Goal: Task Accomplishment & Management: Manage account settings

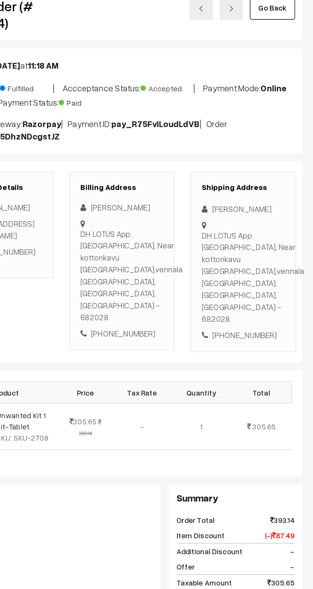
scroll to position [1, 0]
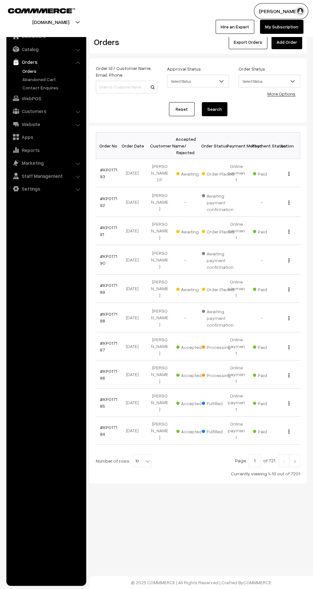
click at [102, 225] on link "#KP017191" at bounding box center [108, 231] width 17 height 12
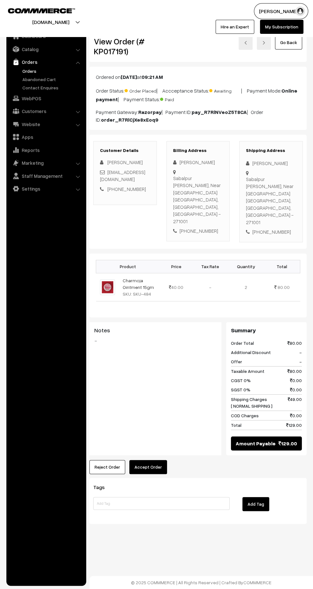
click at [151, 460] on button "Accept Order" at bounding box center [148, 467] width 38 height 14
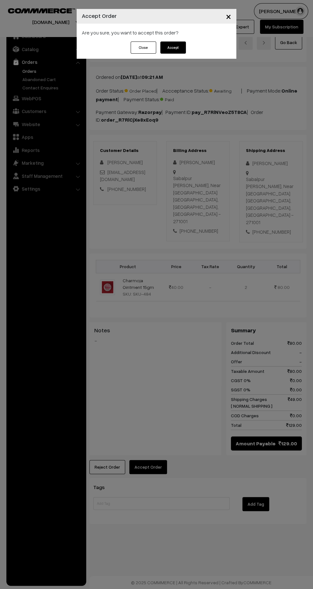
click at [182, 49] on button "Accept" at bounding box center [173, 48] width 26 height 12
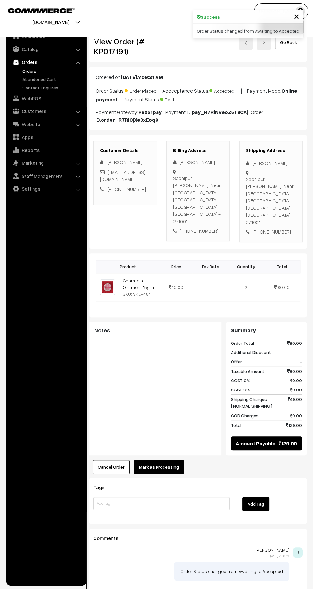
click at [166, 462] on button "Mark as Processing" at bounding box center [159, 467] width 50 height 14
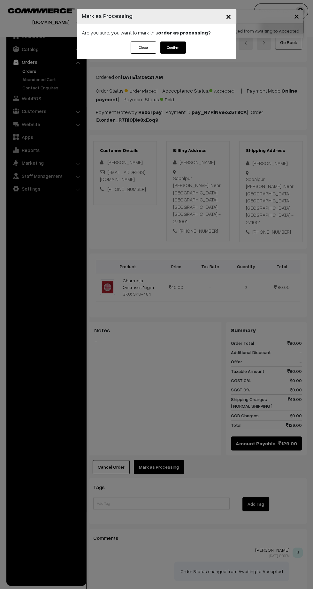
click at [173, 47] on button "Confirm" at bounding box center [173, 48] width 26 height 12
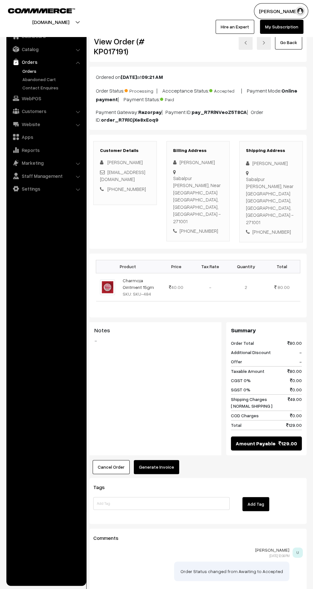
click at [159, 460] on button "Generate Invoice" at bounding box center [156, 467] width 45 height 14
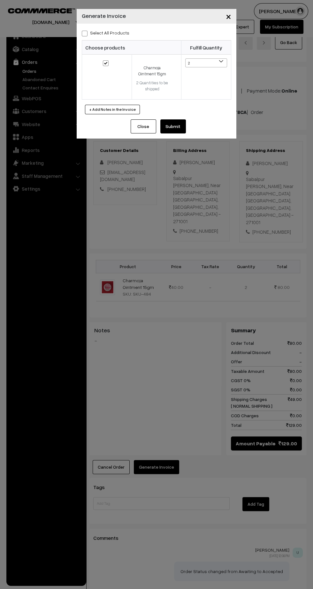
click at [178, 124] on button "Submit" at bounding box center [173, 126] width 26 height 14
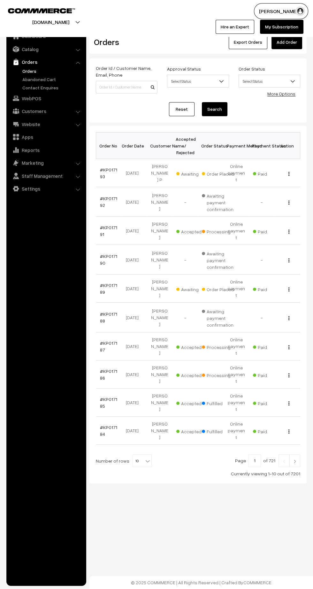
click at [101, 283] on link "#KP017189" at bounding box center [108, 289] width 17 height 12
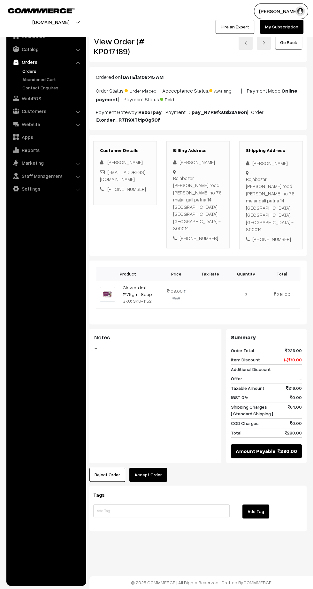
click at [150, 468] on button "Accept Order" at bounding box center [148, 475] width 38 height 14
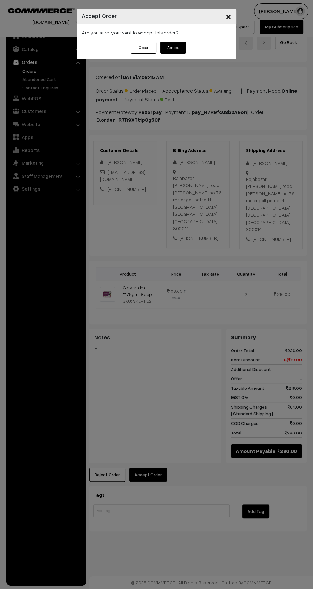
click at [184, 50] on button "Accept" at bounding box center [173, 48] width 26 height 12
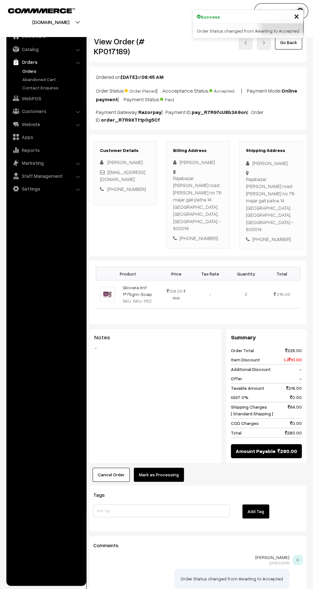
click at [167, 468] on button "Mark as Processing" at bounding box center [159, 475] width 50 height 14
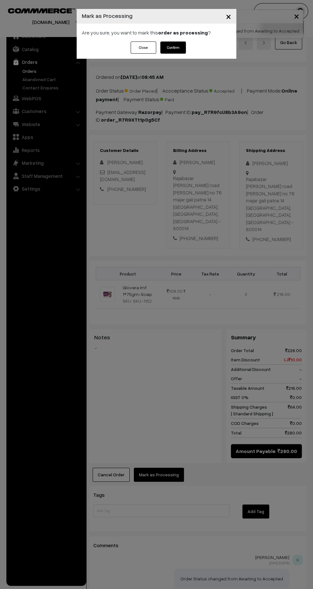
click at [182, 48] on button "Confirm" at bounding box center [173, 48] width 26 height 12
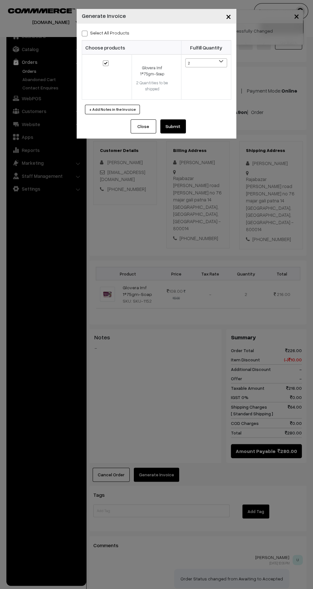
click at [179, 124] on button "Submit" at bounding box center [173, 126] width 26 height 14
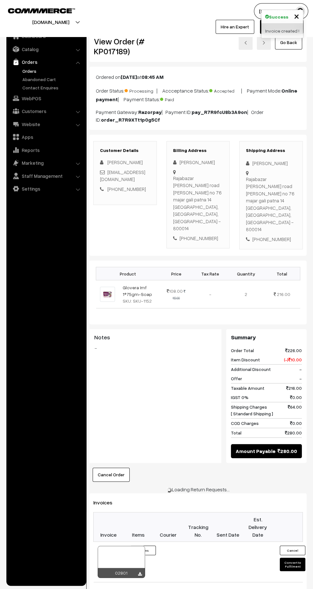
click at [140, 572] on icon at bounding box center [140, 574] width 4 height 4
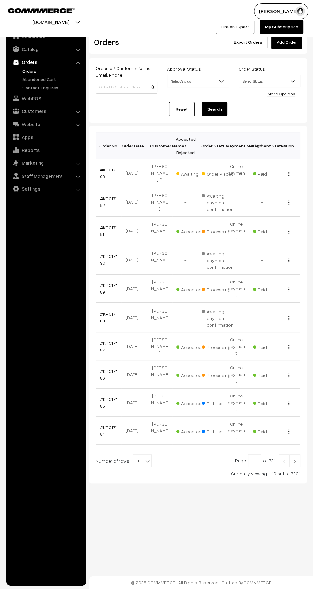
click at [102, 172] on link "#KP017193" at bounding box center [108, 173] width 17 height 12
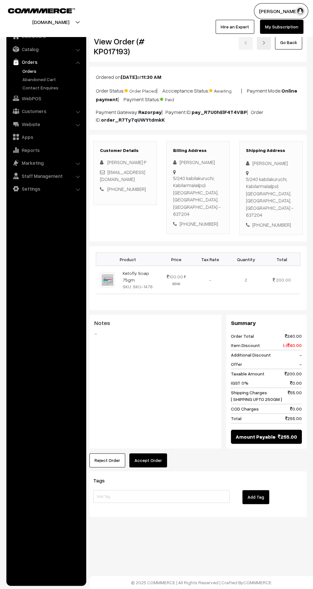
click at [153, 454] on button "Accept Order" at bounding box center [148, 461] width 38 height 14
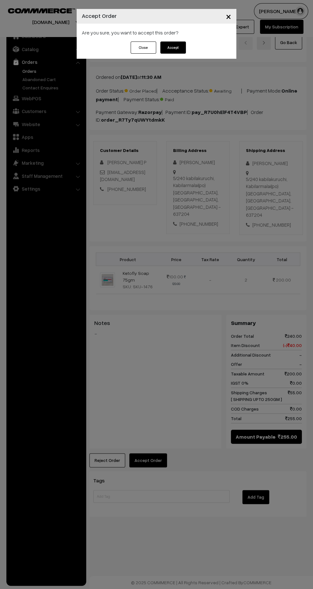
click at [184, 50] on button "Accept" at bounding box center [173, 48] width 26 height 12
click at [183, 46] on button "Confirm" at bounding box center [173, 48] width 26 height 12
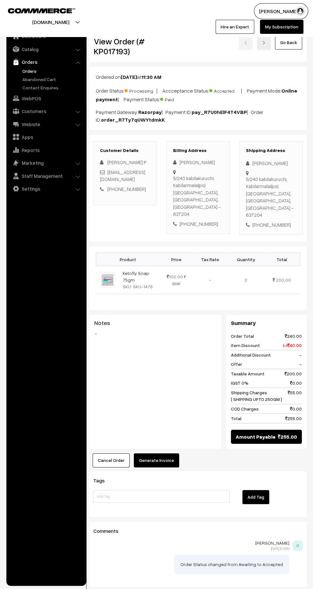
click at [159, 454] on button "Generate Invoice" at bounding box center [156, 461] width 45 height 14
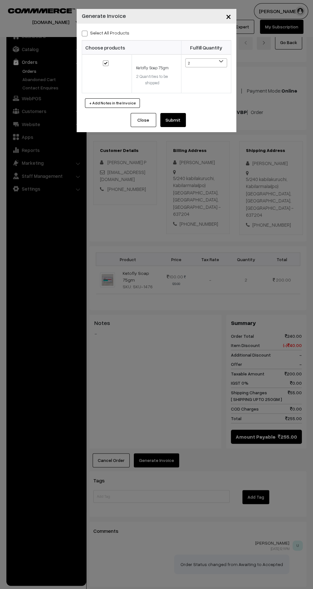
click at [173, 120] on button "Submit" at bounding box center [173, 120] width 26 height 14
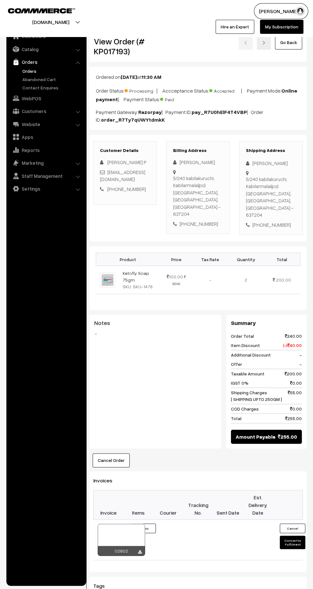
click at [140, 550] on icon at bounding box center [140, 552] width 4 height 4
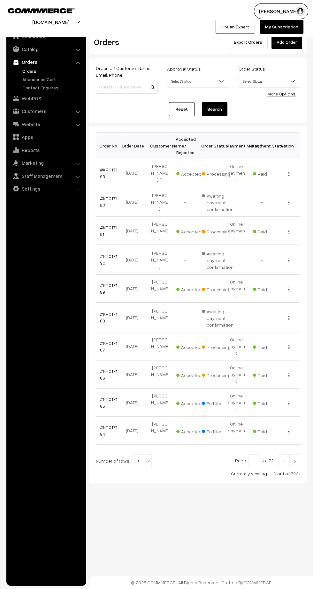
click at [102, 369] on link "#KP017186" at bounding box center [108, 375] width 17 height 12
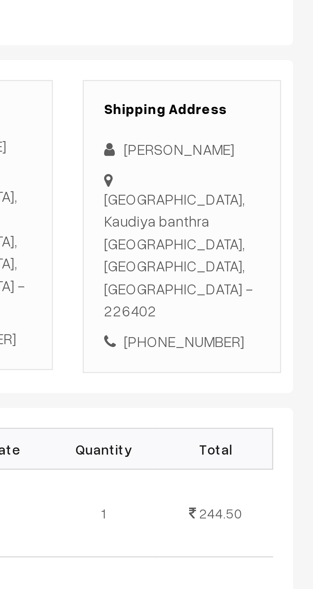
copy div "[GEOGRAPHIC_DATA], [GEOGRAPHIC_DATA] [GEOGRAPHIC_DATA] [GEOGRAPHIC_DATA], [GEOG…"
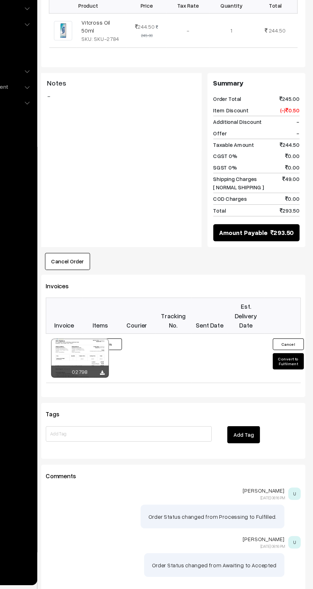
scroll to position [150, 0]
click at [290, 395] on button "Convert to Fulfilment" at bounding box center [293, 401] width 26 height 13
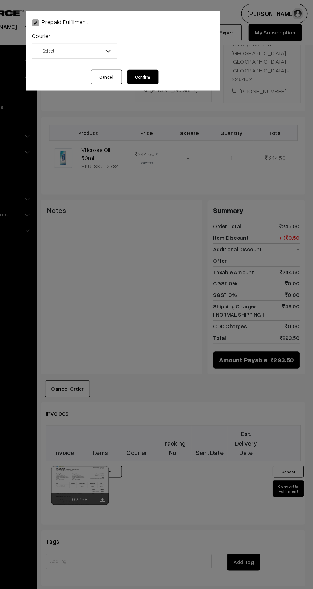
click at [96, 42] on span "-- Select --" at bounding box center [116, 41] width 69 height 11
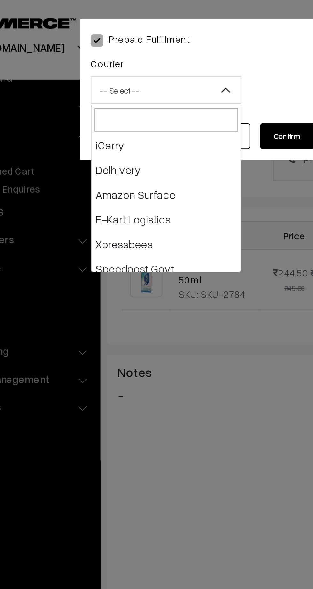
scroll to position [38, 0]
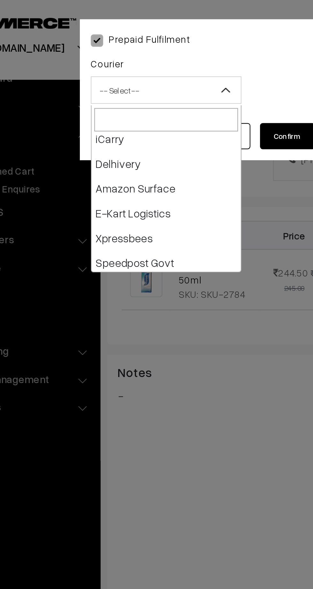
select select "6"
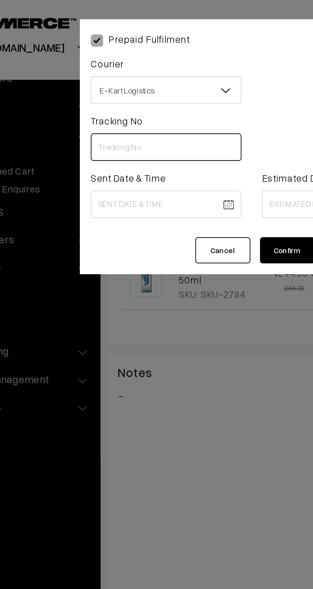
paste input "PAXP9000201644"
type input "PAXP9000201644"
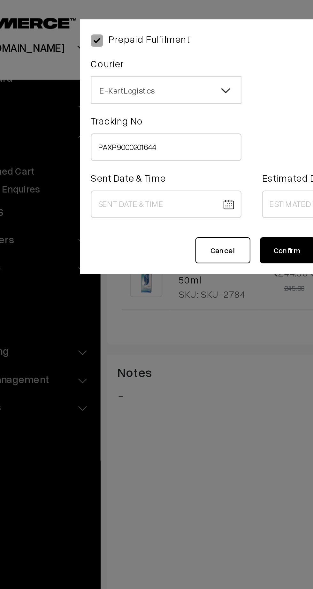
click at [114, 94] on body "Thank you for showing interest. Our team will call you shortly. Close [DOMAIN_N…" at bounding box center [156, 241] width 313 height 783
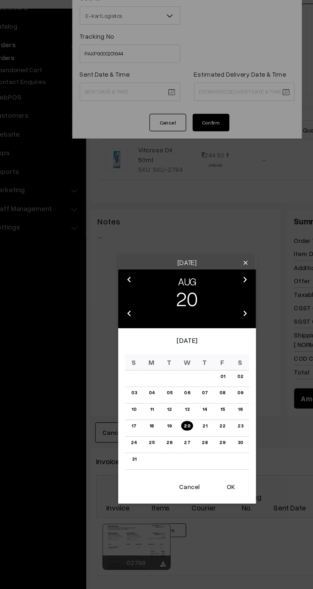
scroll to position [138, 0]
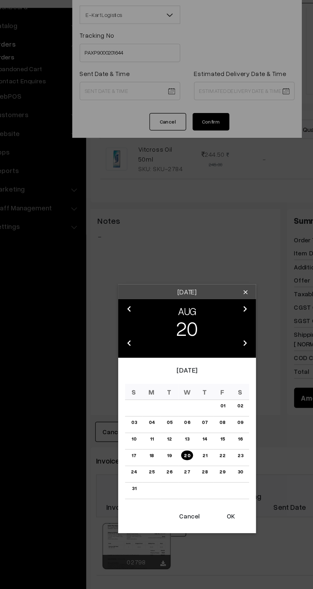
click at [186, 391] on button "OK" at bounding box center [187, 391] width 26 height 14
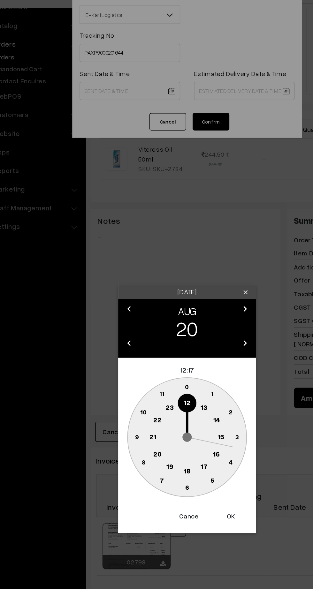
click at [167, 313] on text "13" at bounding box center [168, 315] width 5 height 6
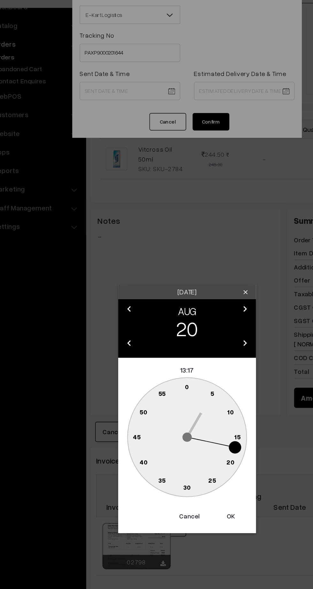
click at [116, 335] on circle at bounding box center [121, 335] width 13 height 13
type input "[DATE] 13:45"
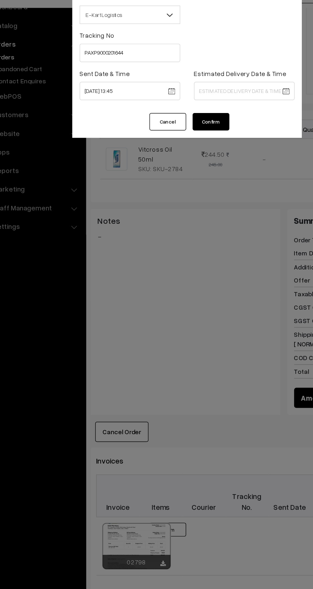
click at [203, 95] on body "Thank you for showing interest. Our team will call you shortly. Close [DOMAIN_N…" at bounding box center [156, 253] width 313 height 783
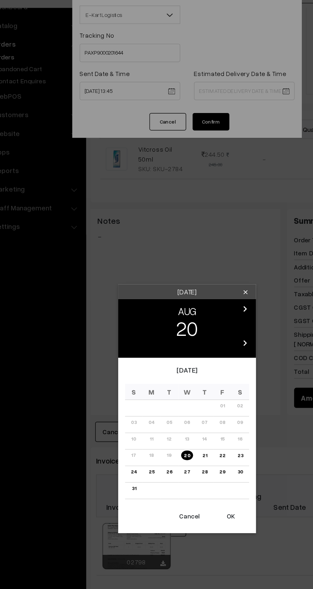
click at [118, 360] on link "24" at bounding box center [120, 359] width 8 height 7
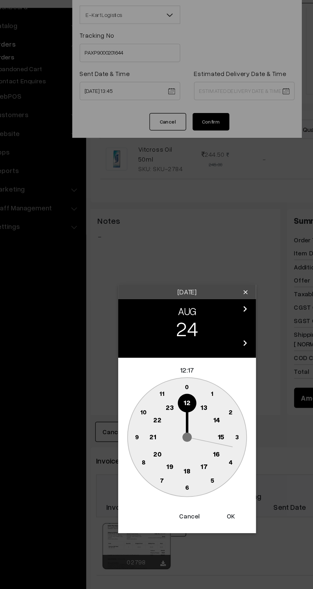
click at [131, 337] on text "21" at bounding box center [132, 335] width 5 height 6
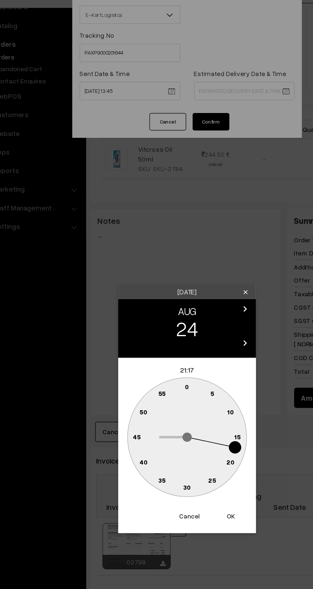
click at [158, 371] on text "30" at bounding box center [156, 370] width 5 height 5
type input "[DATE] 21:30"
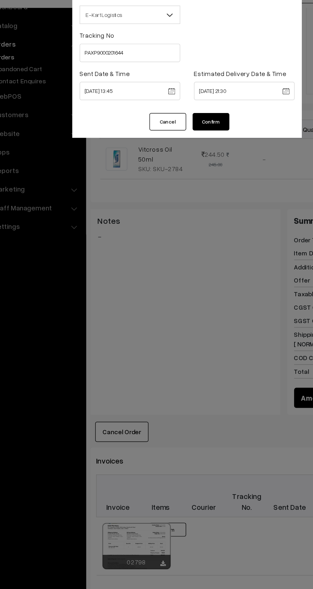
click at [182, 117] on button "Confirm" at bounding box center [173, 116] width 26 height 12
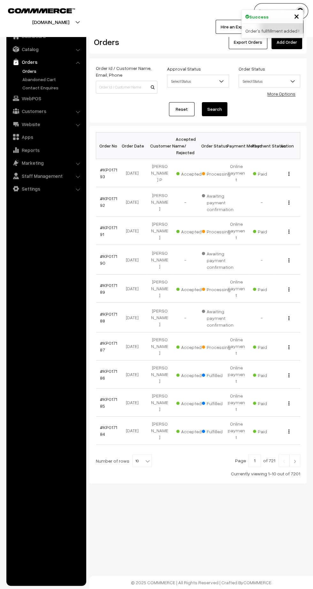
click at [108, 283] on link "#KP017189" at bounding box center [108, 289] width 17 height 12
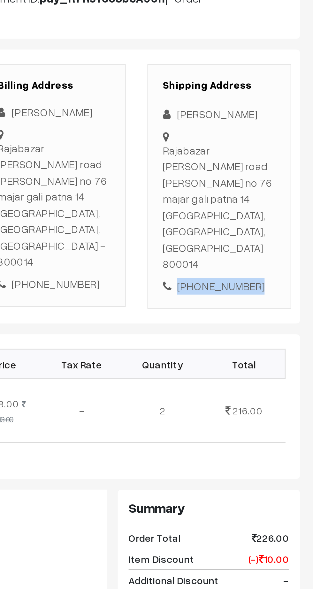
click at [272, 236] on div "+91 9576733466" at bounding box center [271, 239] width 50 height 7
copy div "9576733466"
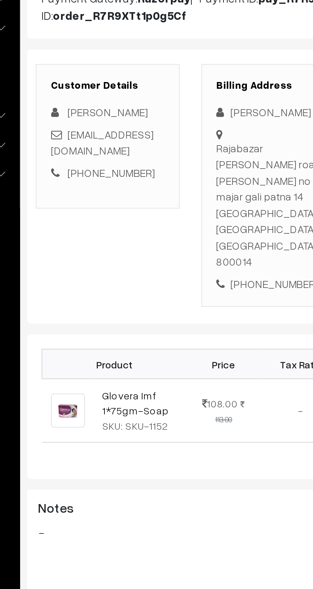
click at [136, 178] on link "Fitnesshouse96@gmail.com" at bounding box center [122, 175] width 45 height 13
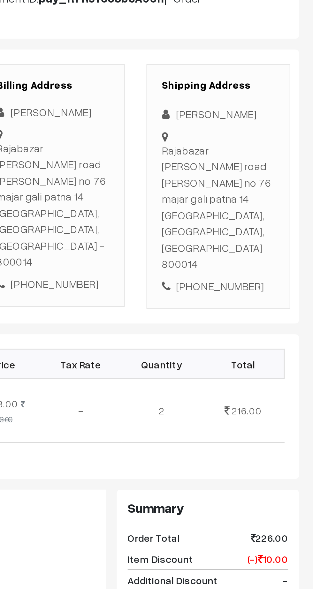
copy div "Rajabazar Bailey road piller no 76 majar gali patna 14 Patna, Bihar, India - 80…"
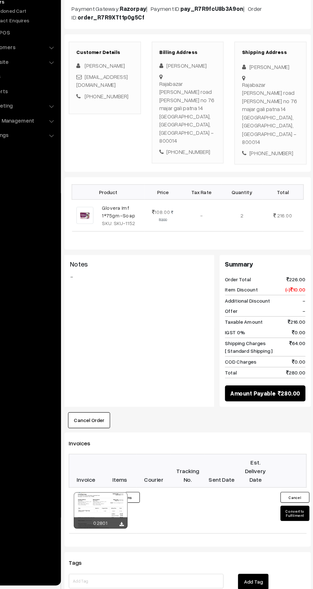
scroll to position [34, 0]
click at [286, 516] on button "Convert to Fulfilment" at bounding box center [293, 522] width 26 height 13
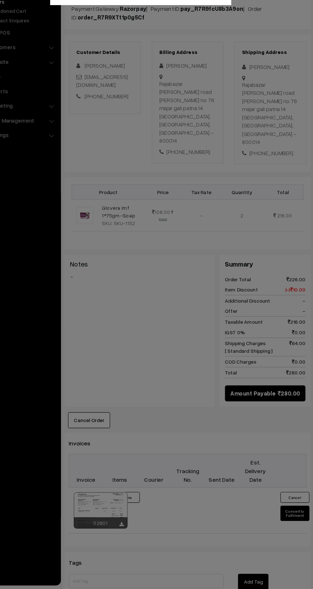
scroll to position [34, 0]
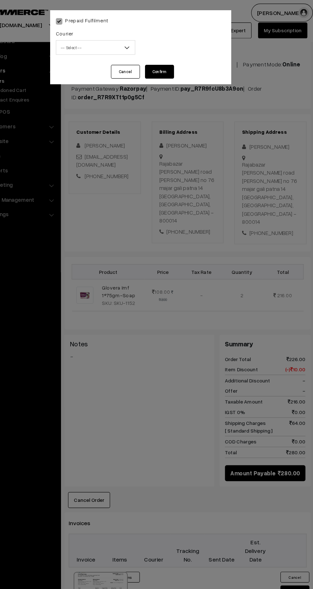
click at [103, 37] on span "-- Select --" at bounding box center [116, 41] width 69 height 11
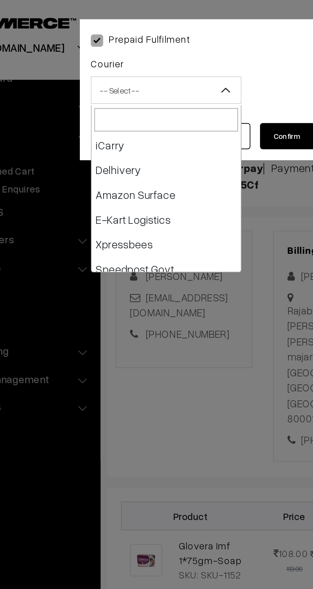
scroll to position [42, 0]
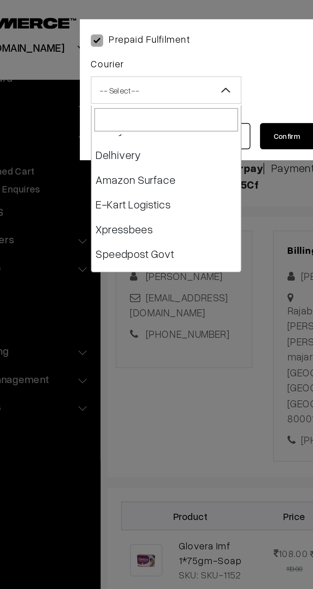
select select "5"
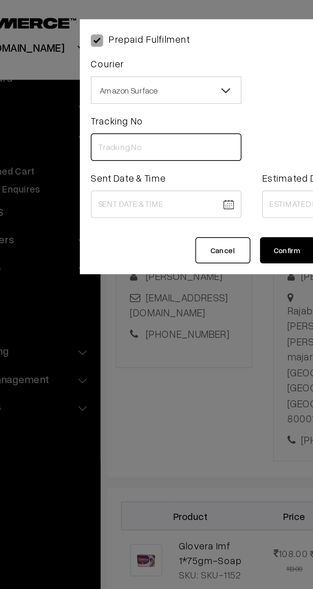
click at [126, 69] on input "text" at bounding box center [117, 68] width 70 height 13
type input "362902328034"
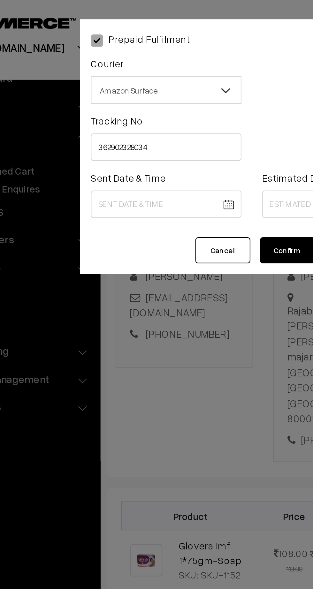
click at [126, 95] on body "Thank you for showing interest. Our team will call you shortly. Close kirtiphar…" at bounding box center [156, 360] width 313 height 789
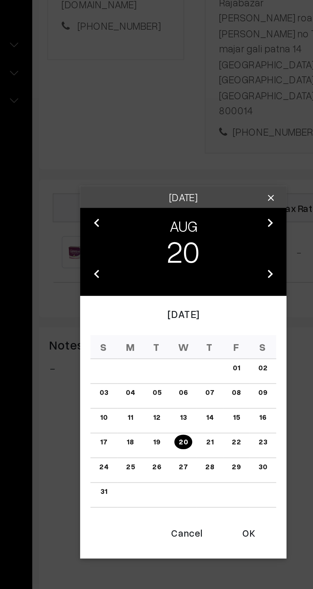
scroll to position [34, 0]
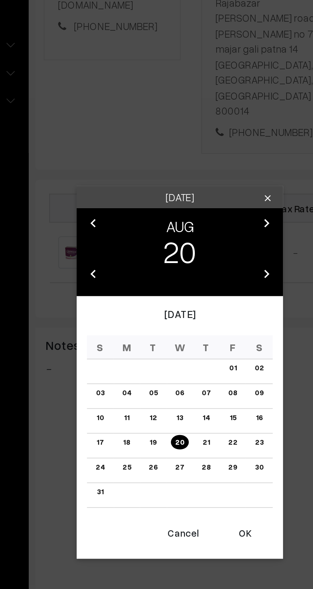
click at [189, 394] on button "OK" at bounding box center [187, 391] width 26 height 14
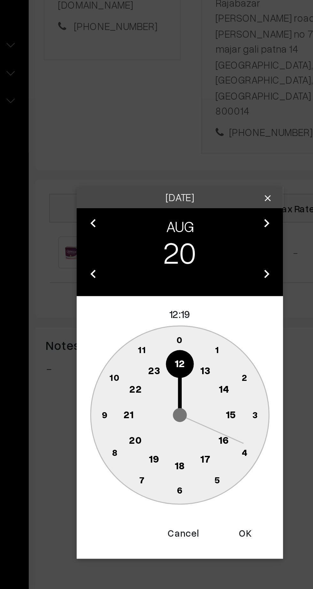
click at [176, 323] on text "14" at bounding box center [177, 323] width 5 height 6
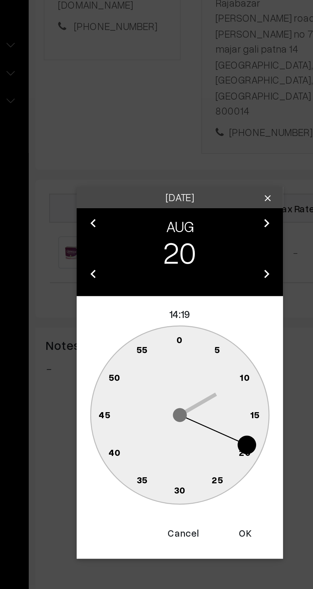
click at [124, 337] on text "45" at bounding box center [121, 334] width 5 height 5
type input "20-08-2025 14:45"
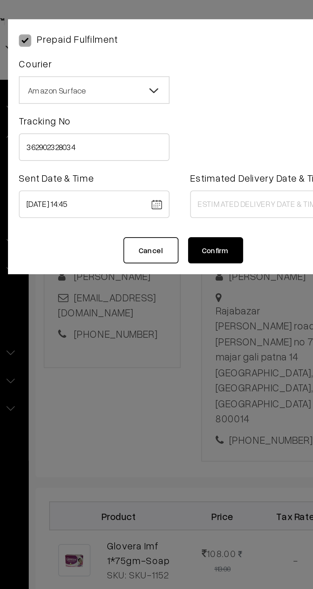
click at [191, 93] on body "Thank you for showing interest. Our team will call you shortly. Close kirtiphar…" at bounding box center [156, 360] width 313 height 789
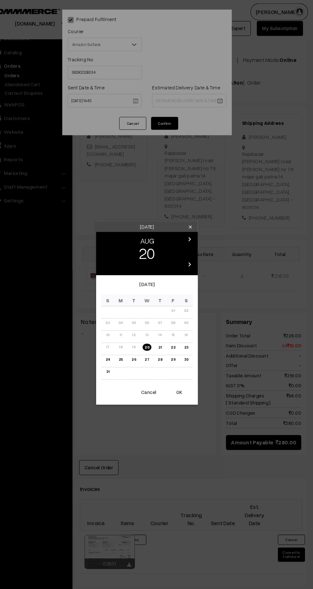
click at [130, 340] on link "25" at bounding box center [132, 338] width 8 height 7
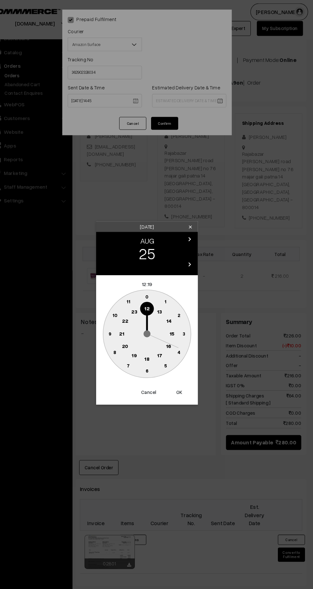
click at [133, 314] on text "21" at bounding box center [132, 314] width 5 height 6
click at [156, 353] on circle at bounding box center [156, 349] width 13 height 13
type input "25-08-2025 21:30"
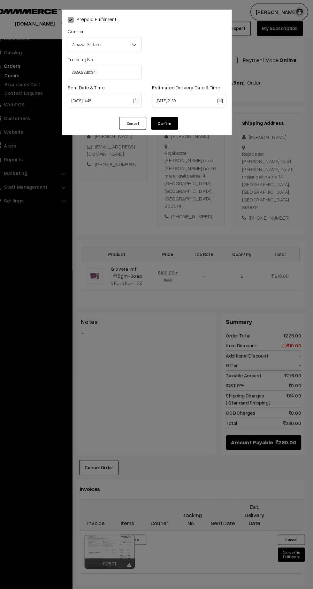
click at [174, 118] on button "Confirm" at bounding box center [173, 116] width 26 height 12
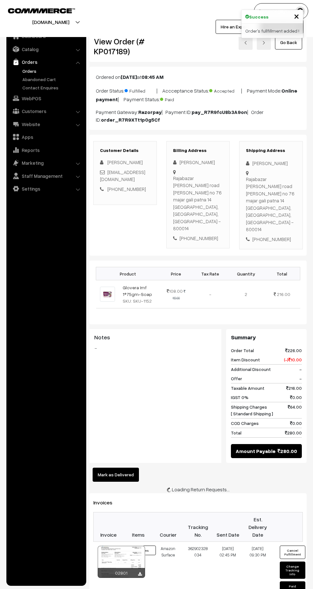
scroll to position [34, 0]
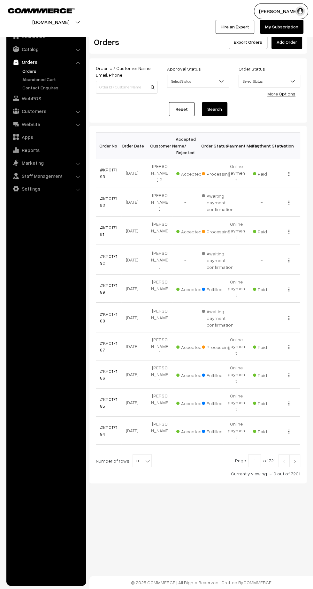
click at [103, 225] on link "#KP017191" at bounding box center [108, 231] width 17 height 12
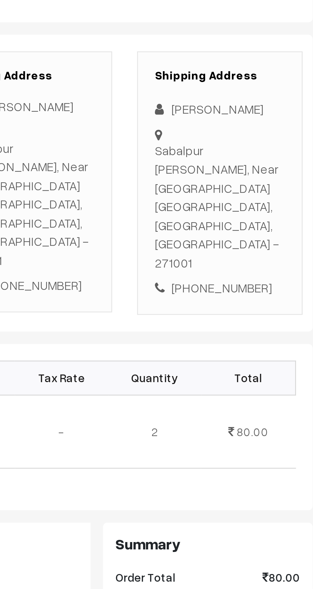
click at [279, 228] on div "[PHONE_NUMBER]" at bounding box center [271, 231] width 50 height 7
click at [270, 228] on div "[PHONE_NUMBER]" at bounding box center [271, 231] width 50 height 7
copy div "9120472410"
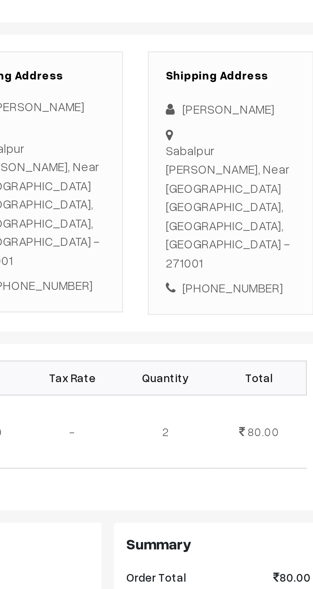
copy div "Sabalpur [PERSON_NAME], Near [GEOGRAPHIC_DATA] [GEOGRAPHIC_DATA], [GEOGRAPHIC_D…"
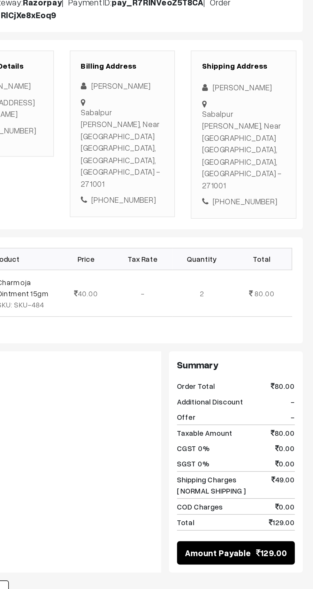
scroll to position [0, 0]
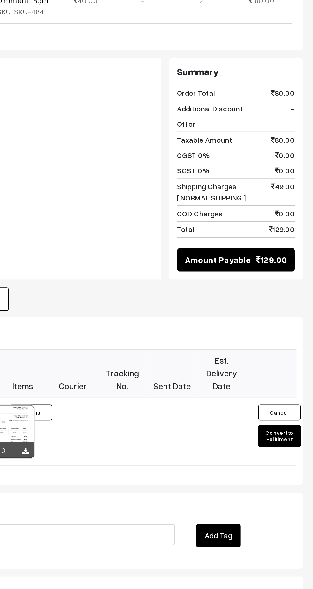
click at [293, 492] on button "Convert to Fulfilment" at bounding box center [293, 496] width 26 height 13
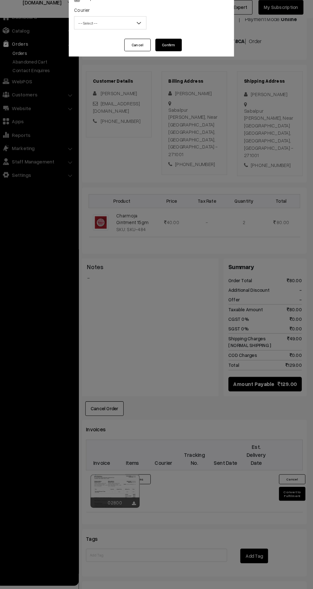
scroll to position [52, 0]
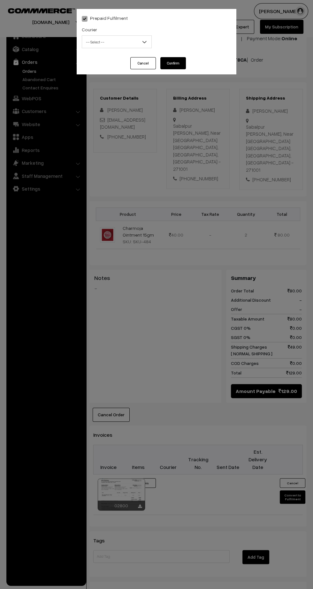
click at [109, 43] on span "-- Select --" at bounding box center [116, 41] width 69 height 11
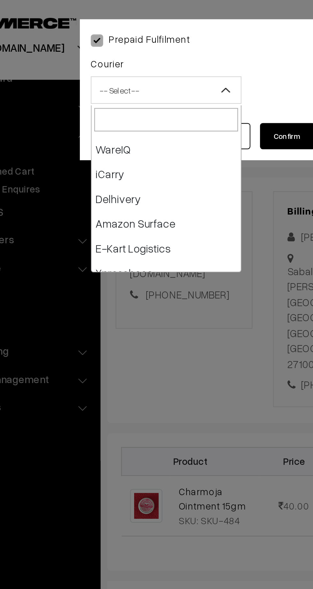
scroll to position [31, 0]
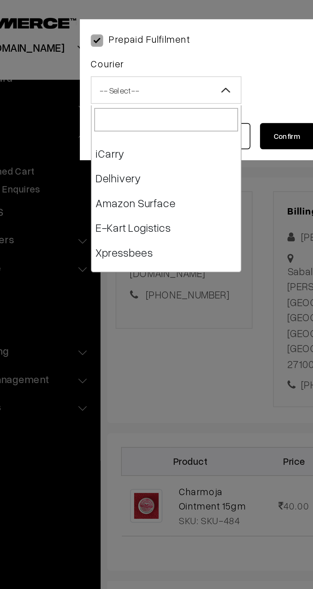
select select "5"
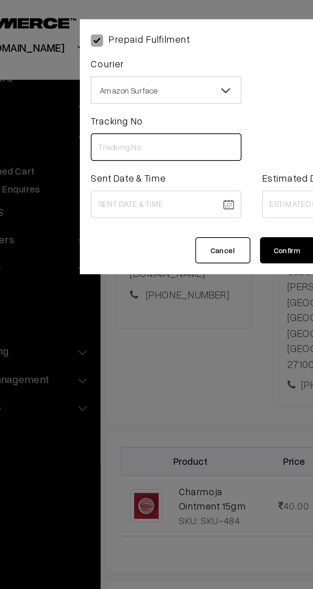
paste input "362902369297"
type input "362902369297"
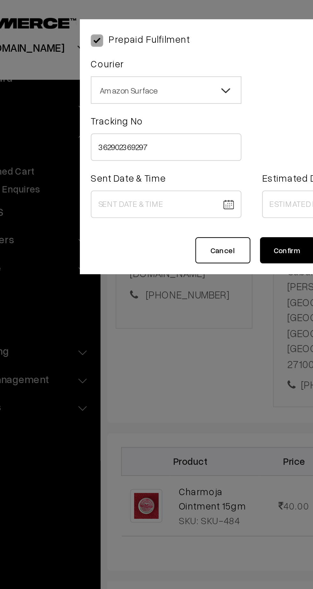
click at [115, 95] on body "Thank you for showing interest. Our team will call you shortly. Close [DOMAIN_N…" at bounding box center [156, 338] width 313 height 781
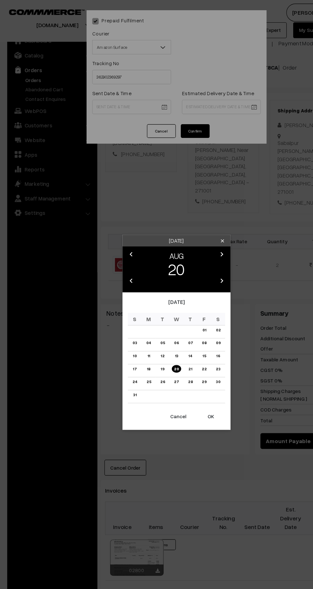
click at [188, 374] on button "OK" at bounding box center [187, 369] width 26 height 14
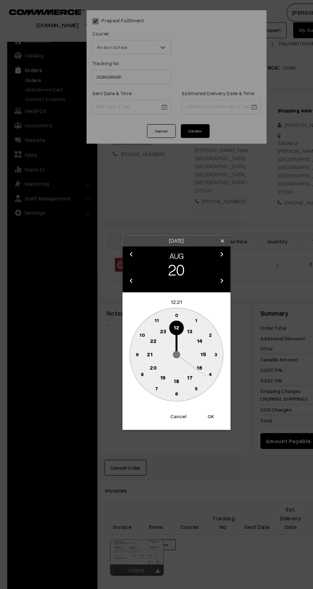
click at [177, 302] on text "14" at bounding box center [177, 302] width 5 height 6
click at [122, 312] on text "45" at bounding box center [121, 313] width 5 height 5
type input "20-08-2025 14:45"
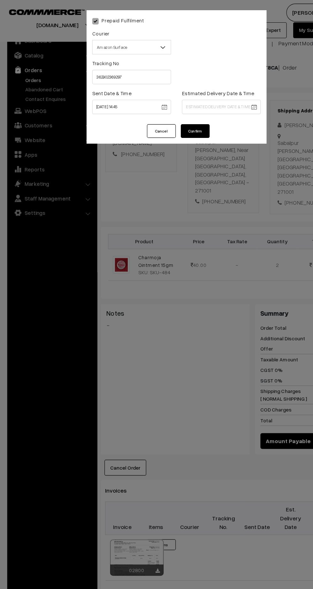
click at [210, 95] on body "Thank you for showing interest. Our team will call you shortly. Close kirtiphar…" at bounding box center [156, 338] width 313 height 781
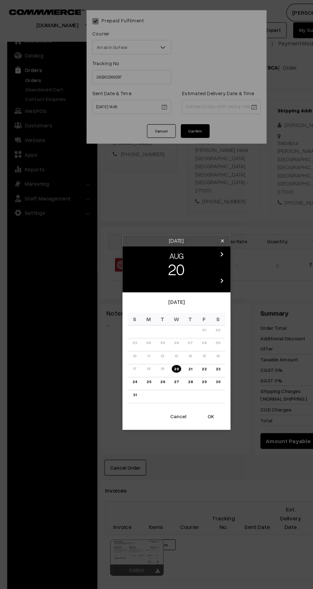
click at [130, 342] on link "25" at bounding box center [132, 338] width 8 height 7
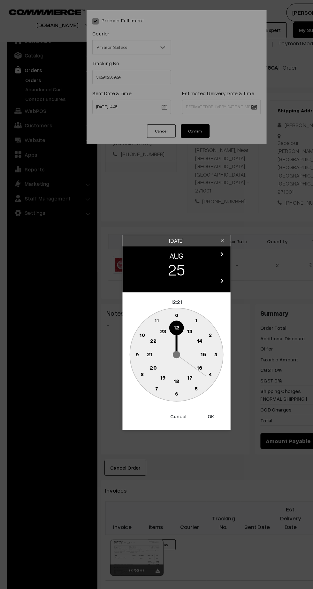
click at [133, 314] on text "21" at bounding box center [132, 314] width 5 height 6
click at [156, 349] on text "30" at bounding box center [156, 349] width 5 height 5
type input "25-08-2025 21:30"
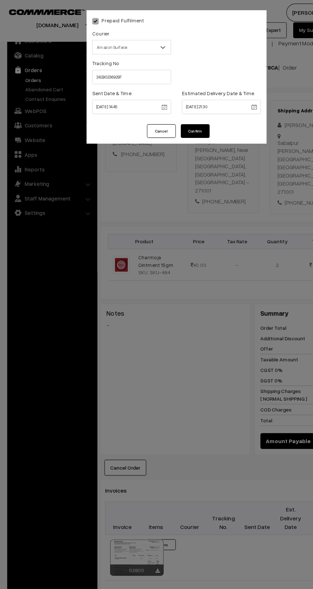
click at [179, 117] on button "Confirm" at bounding box center [173, 116] width 26 height 12
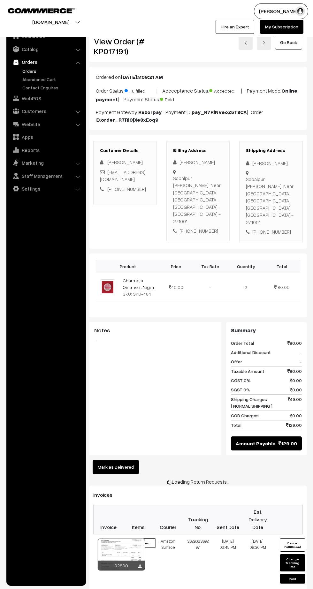
scroll to position [52, 0]
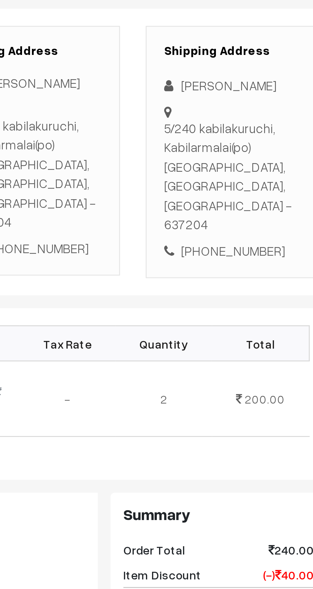
copy div "[PERSON_NAME]"
click at [276, 221] on div "[PHONE_NUMBER]" at bounding box center [271, 224] width 50 height 7
copy div "9943369525"
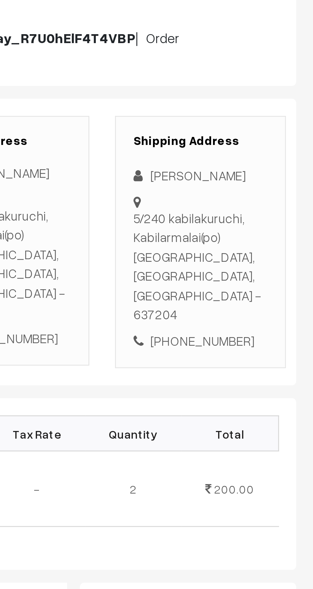
copy div "[STREET_ADDRESS] - 637204"
